Goal: Task Accomplishment & Management: Manage account settings

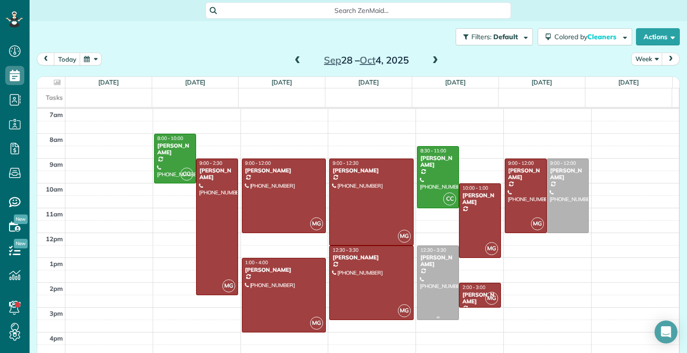
scroll to position [4, 4]
click at [294, 61] on span at bounding box center [297, 60] width 10 height 9
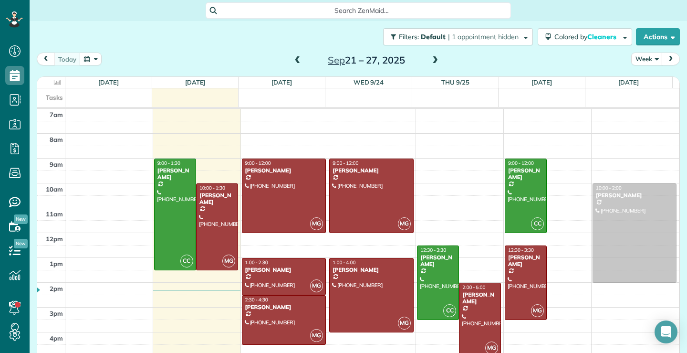
drag, startPoint x: 558, startPoint y: 223, endPoint x: 583, endPoint y: 225, distance: 25.3
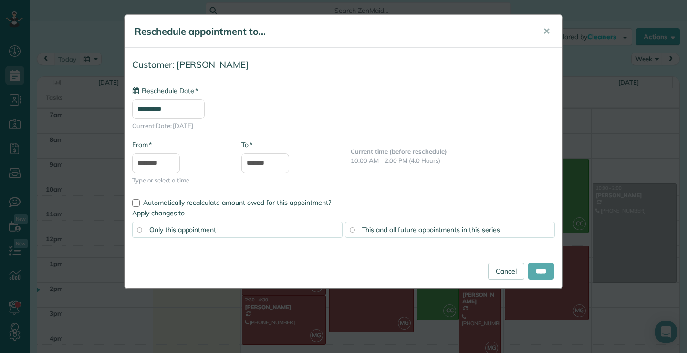
type input "**********"
click at [534, 269] on input "****" at bounding box center [541, 270] width 26 height 17
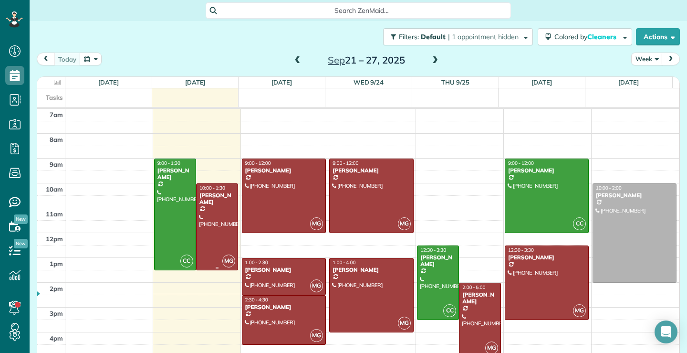
click at [221, 227] on div at bounding box center [217, 227] width 41 height 86
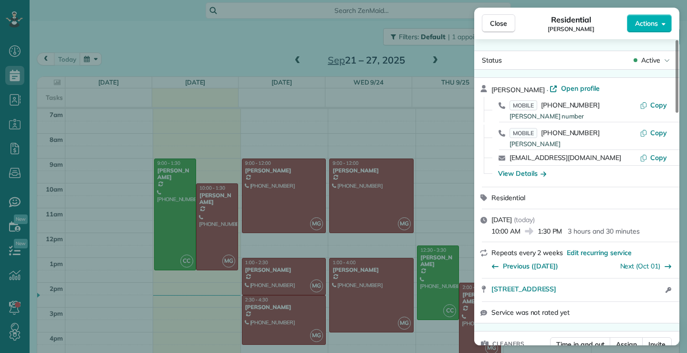
drag, startPoint x: 583, startPoint y: 158, endPoint x: 509, endPoint y: 158, distance: 73.5
click at [509, 158] on div "[EMAIL_ADDRESS][DOMAIN_NAME] Copy" at bounding box center [582, 157] width 182 height 15
click at [513, 26] on button "Close" at bounding box center [498, 23] width 33 height 18
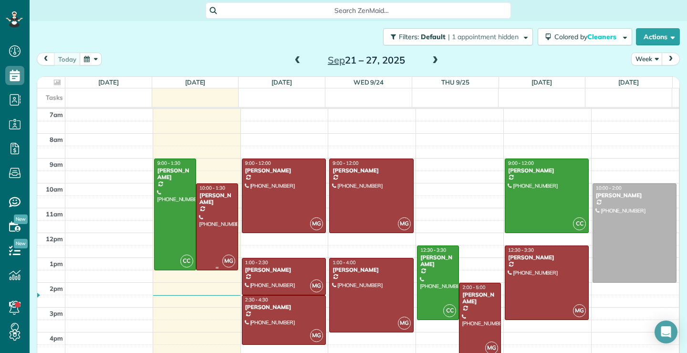
click at [215, 229] on div at bounding box center [217, 227] width 41 height 86
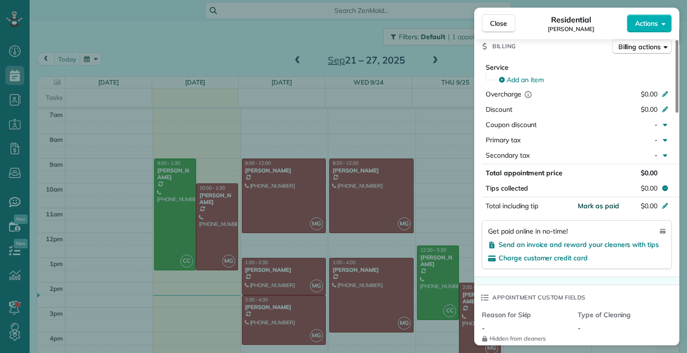
scroll to position [290, 0]
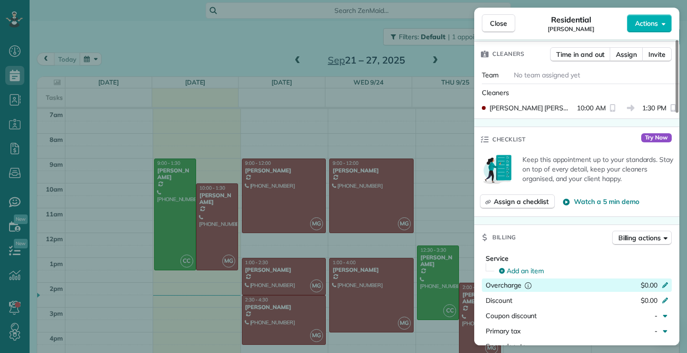
click at [666, 283] on icon at bounding box center [665, 284] width 8 height 8
click at [647, 282] on input "*****" at bounding box center [642, 284] width 40 height 13
type input "*******"
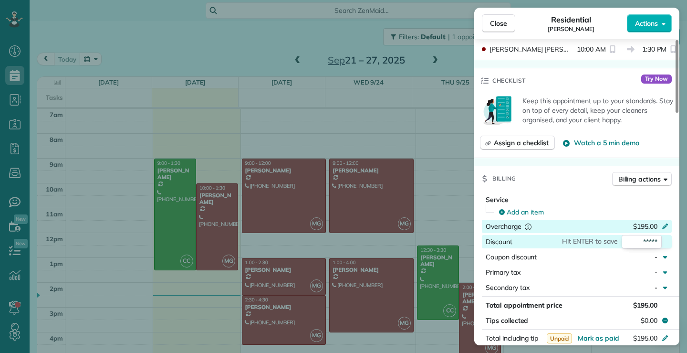
scroll to position [338, 0]
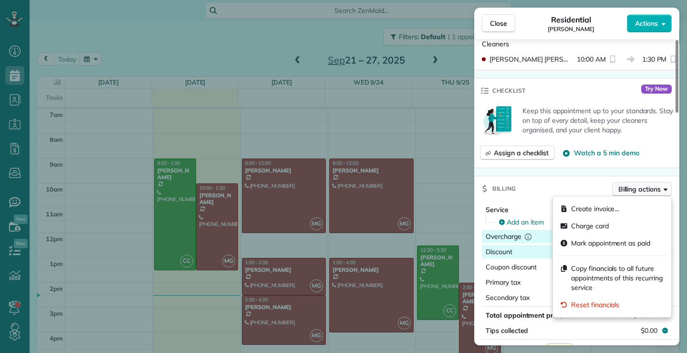
click at [664, 190] on icon "button" at bounding box center [666, 188] width 4 height 7
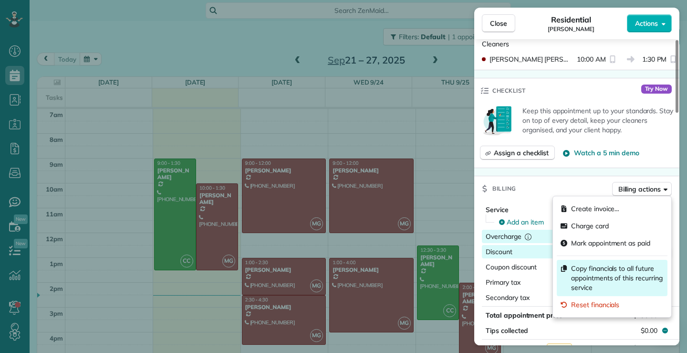
click at [584, 274] on span "Copy financials to all future appointments of this recurring service" at bounding box center [617, 277] width 93 height 29
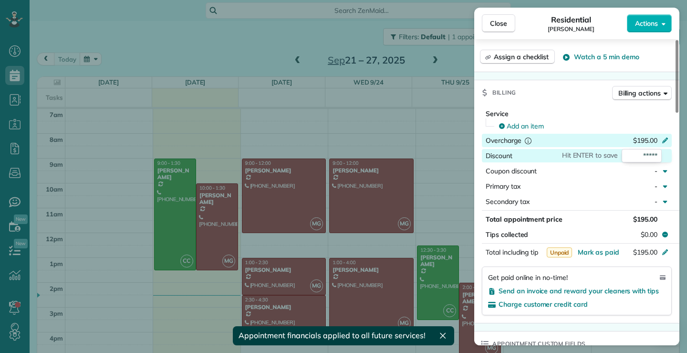
scroll to position [483, 0]
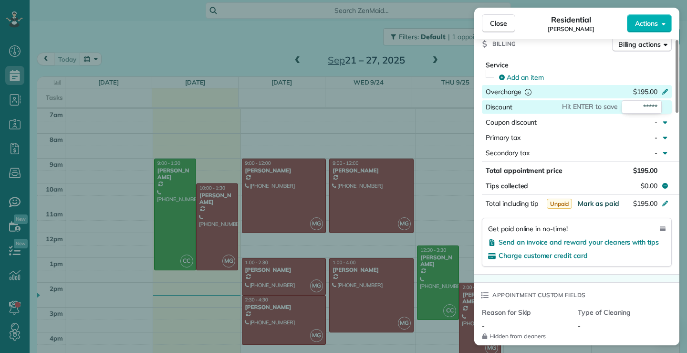
click at [611, 204] on span "Mark as paid" at bounding box center [599, 203] width 42 height 9
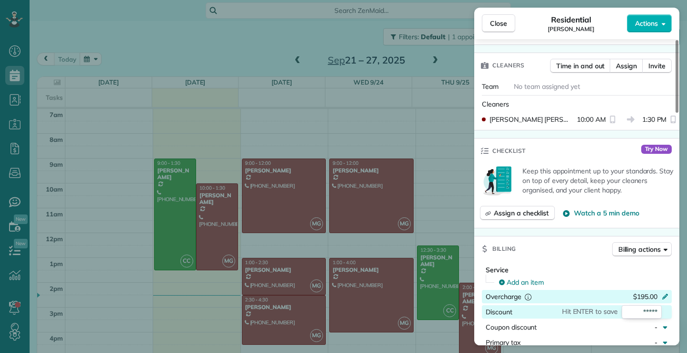
scroll to position [245, 0]
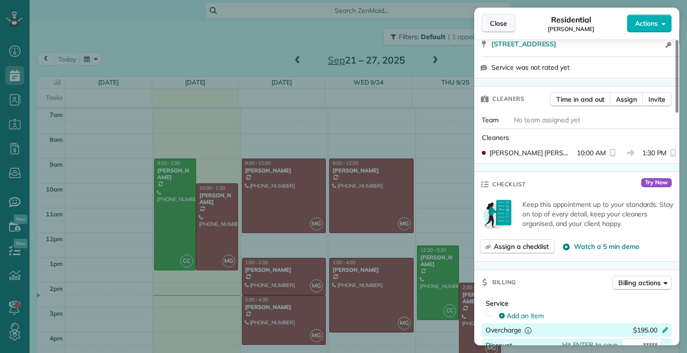
click at [501, 23] on span "Close" at bounding box center [498, 24] width 17 height 10
